Goal: Task Accomplishment & Management: Use online tool/utility

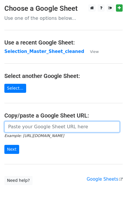
click at [21, 131] on input "url" at bounding box center [62, 126] width 116 height 11
paste input "[URL][DOMAIN_NAME]"
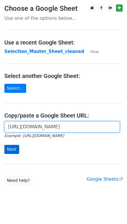
type input "[URL][DOMAIN_NAME]"
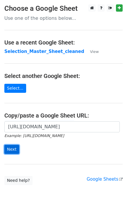
click at [9, 148] on input "Next" at bounding box center [11, 149] width 15 height 9
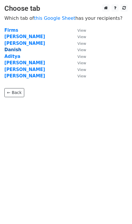
click at [14, 48] on strong "Danish" at bounding box center [12, 49] width 17 height 5
click at [15, 49] on strong "Danish" at bounding box center [12, 49] width 17 height 5
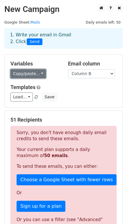
click at [31, 73] on link "Copy/paste..." at bounding box center [28, 73] width 36 height 9
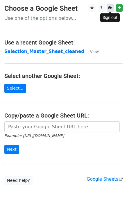
click at [109, 7] on icon at bounding box center [111, 8] width 4 height 4
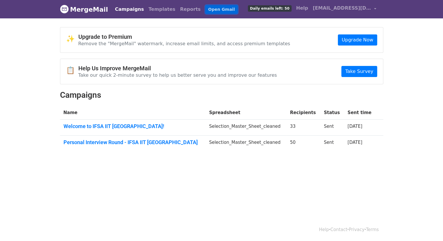
click at [205, 6] on link "Open Gmail" at bounding box center [221, 9] width 32 height 8
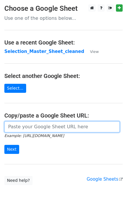
click at [23, 132] on input "url" at bounding box center [62, 126] width 116 height 11
paste input "[URL][DOMAIN_NAME]"
type input "https://docs.google.com/spreadsheets/d/1BCQoIyIFFmW0Qfi1RfR6woXchAAlRHpvv5G7nIy…"
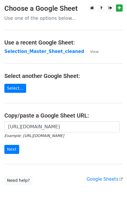
click at [7, 154] on div "https://docs.google.com/spreadsheets/d/1BCQoIyIFFmW0Qfi1RfR6woXchAAlRHpvv5G7nIy…" at bounding box center [63, 140] width 127 height 38
click at [14, 146] on input "Next" at bounding box center [11, 149] width 15 height 9
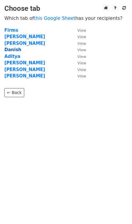
click at [11, 48] on strong "Danish" at bounding box center [12, 49] width 17 height 5
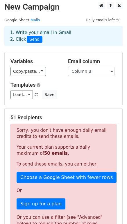
scroll to position [80, 0]
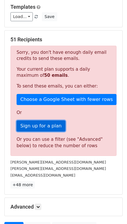
click at [50, 126] on link "Sign up for a plan" at bounding box center [41, 126] width 49 height 11
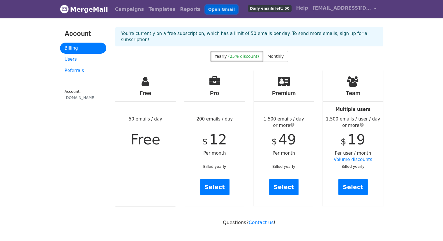
click at [208, 9] on link "Open Gmail" at bounding box center [221, 9] width 32 height 8
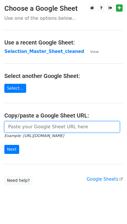
click at [32, 124] on input "url" at bounding box center [62, 126] width 116 height 11
paste input "https://docs.google.com/spreadsheets/d/1BCQoIyIFFmW0Qfi1RfR6woXchAAlRHpvv5G7nIy…"
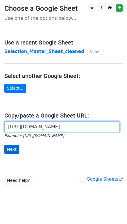
type input "https://docs.google.com/spreadsheets/d/1BCQoIyIFFmW0Qfi1RfR6woXchAAlRHpvv5G7nIy…"
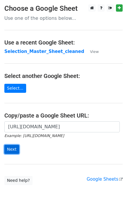
scroll to position [0, 0]
click at [12, 149] on input "Next" at bounding box center [11, 149] width 15 height 9
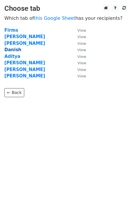
click at [17, 50] on strong "Danish" at bounding box center [12, 49] width 17 height 5
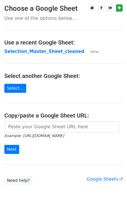
click at [16, 118] on h4 "Copy/paste a Google Sheet URL:" at bounding box center [63, 115] width 119 height 7
click at [17, 120] on main "Choose a Google Sheet Use one of the options below... Use a recent Google Sheet…" at bounding box center [63, 94] width 127 height 181
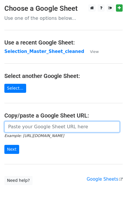
click at [19, 124] on input "url" at bounding box center [62, 126] width 116 height 11
paste input "[URL][DOMAIN_NAME]"
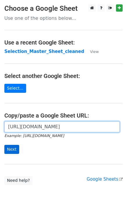
type input "https://docs.google.com/spreadsheets/d/1XfBzq4pPkswRDcO0KeWuoHb2SiWC4Pi0UNZJHlb…"
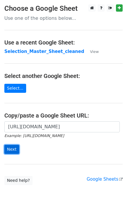
click at [10, 148] on input "Next" at bounding box center [11, 149] width 15 height 9
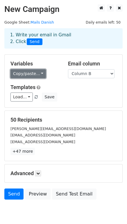
click at [36, 75] on link "Copy/paste..." at bounding box center [28, 73] width 36 height 9
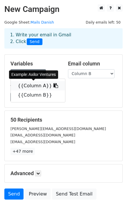
click at [54, 85] on icon at bounding box center [56, 85] width 5 height 5
